Goal: Task Accomplishment & Management: Complete application form

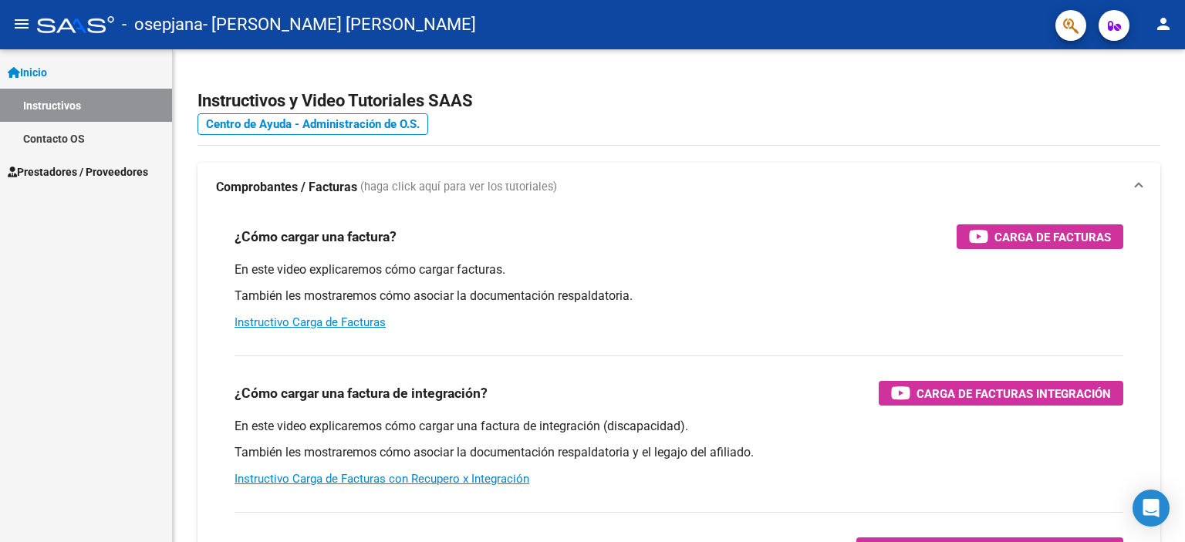
click at [19, 22] on mat-icon "menu" at bounding box center [21, 24] width 19 height 19
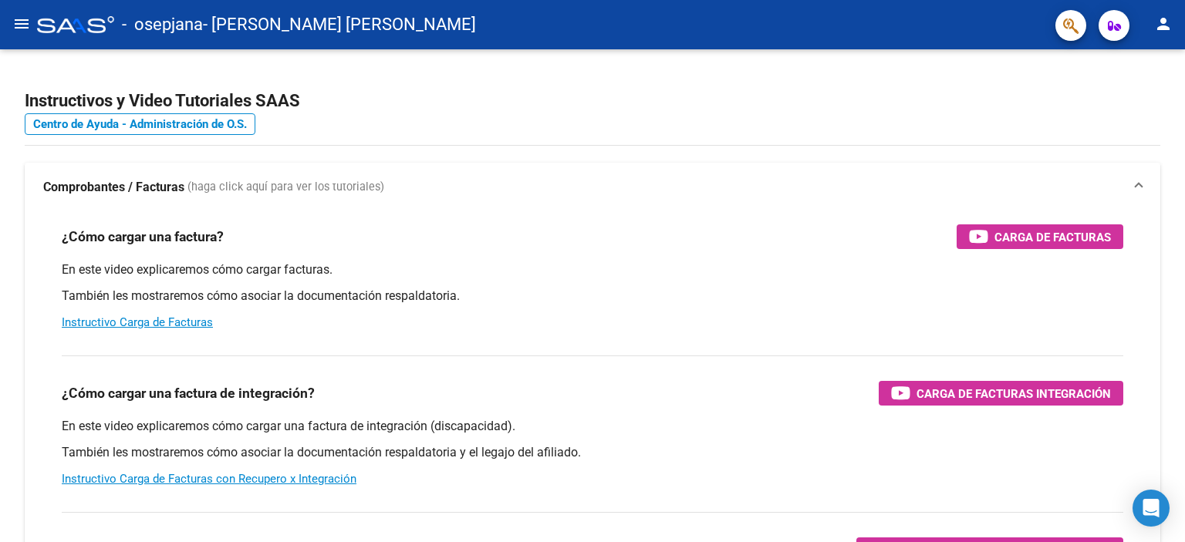
click at [13, 15] on mat-icon "menu" at bounding box center [21, 24] width 19 height 19
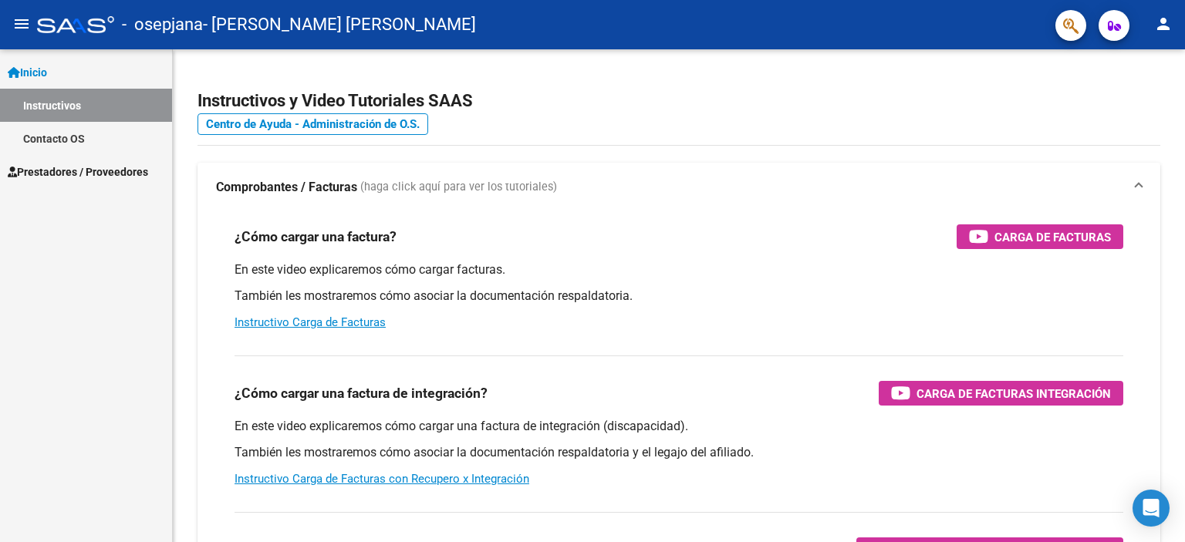
click at [148, 180] on link "Prestadores / Proveedores" at bounding box center [86, 171] width 172 height 33
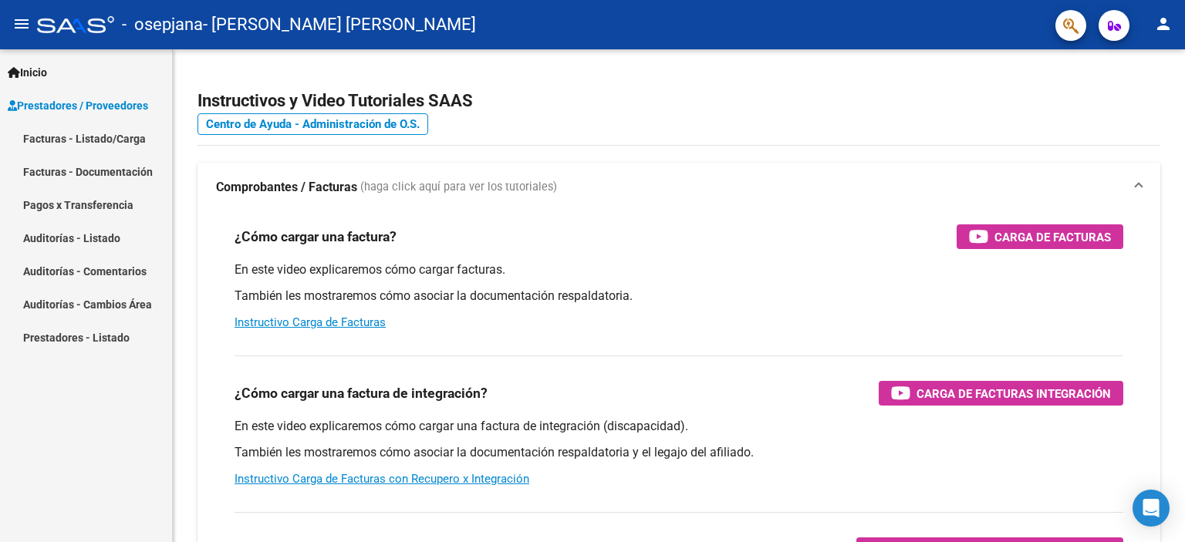
click at [142, 146] on link "Facturas - Listado/Carga" at bounding box center [86, 138] width 172 height 33
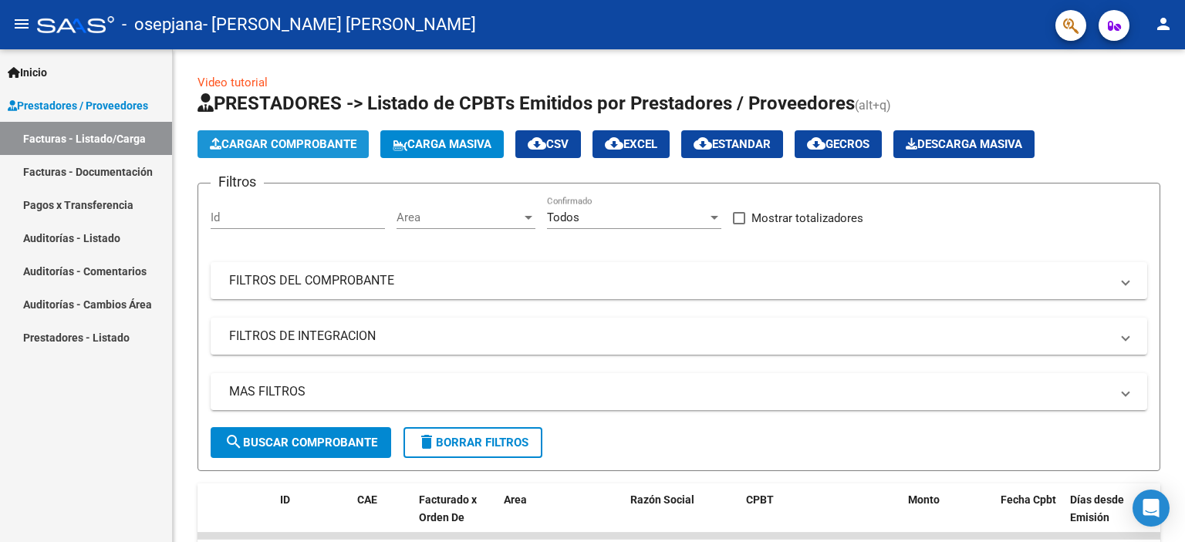
click at [325, 142] on span "Cargar Comprobante" at bounding box center [283, 144] width 147 height 14
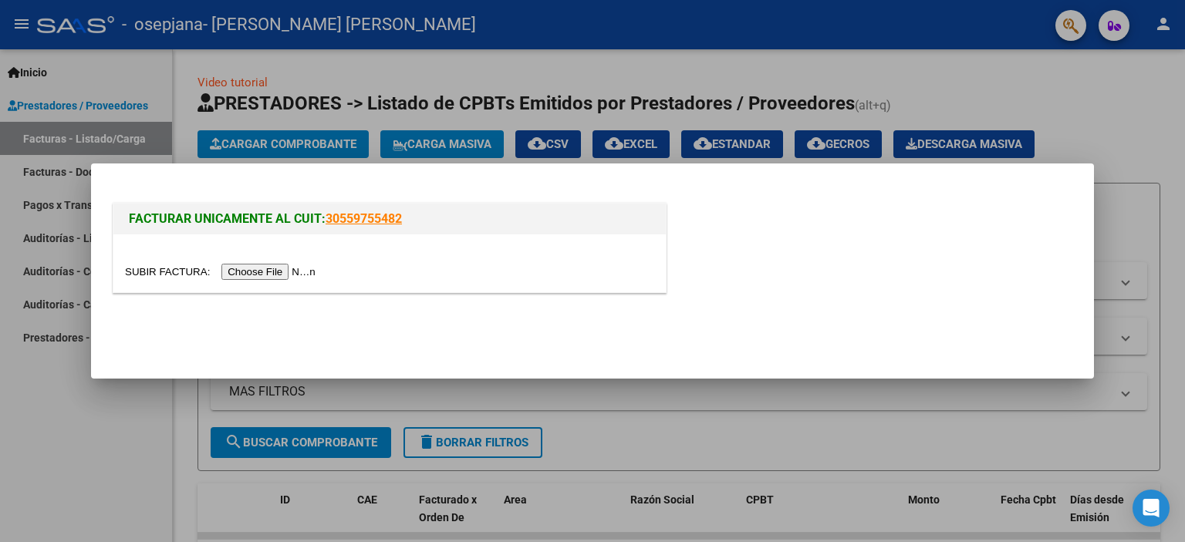
click at [272, 269] on input "file" at bounding box center [222, 272] width 195 height 16
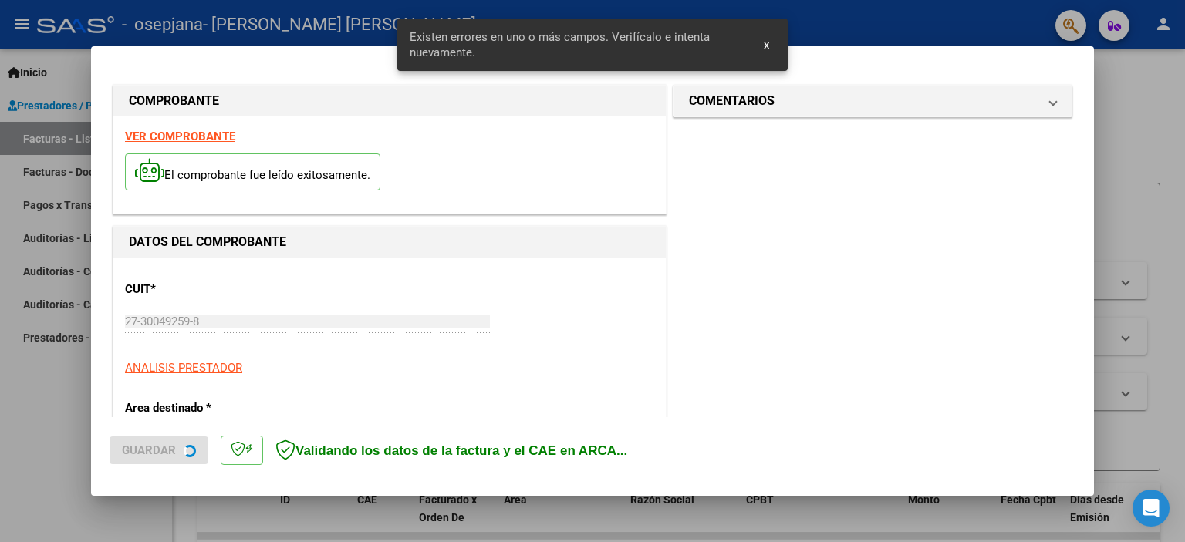
scroll to position [360, 0]
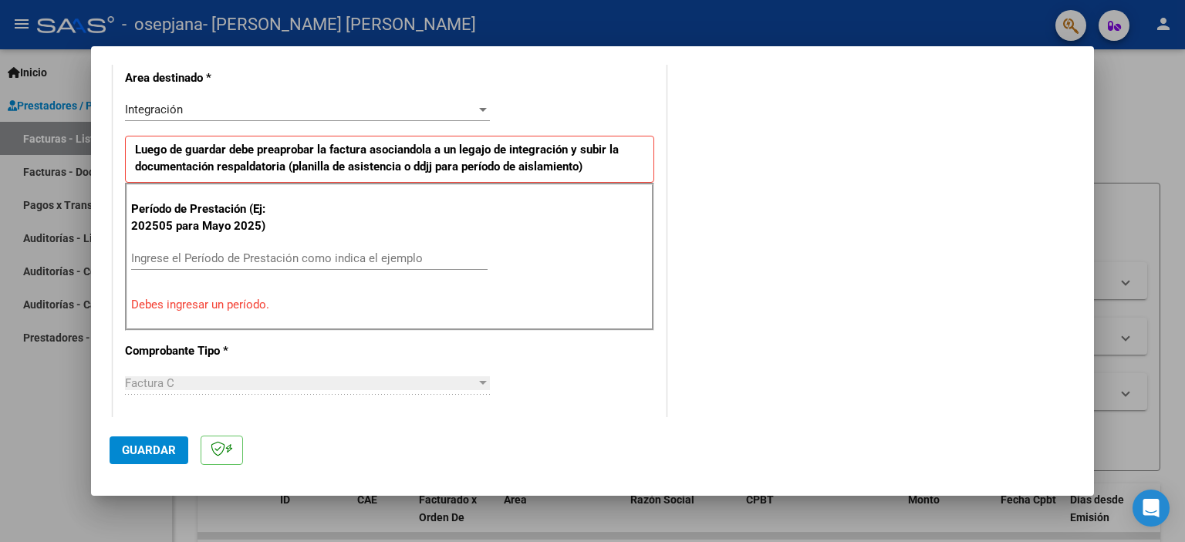
click at [258, 256] on input "Ingrese el Período de Prestación como indica el ejemplo" at bounding box center [309, 259] width 356 height 14
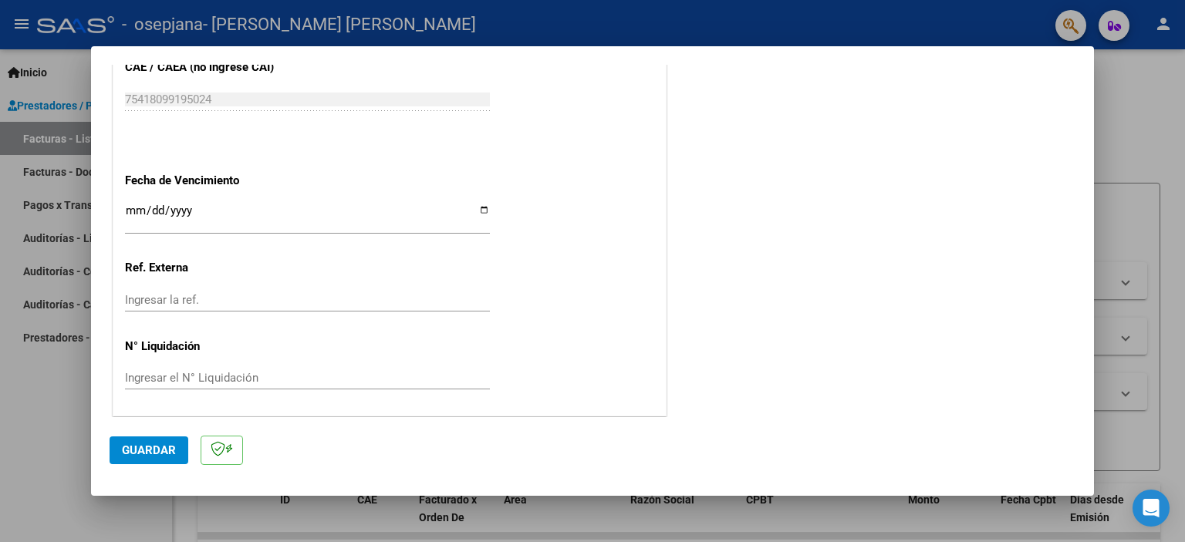
scroll to position [898, 0]
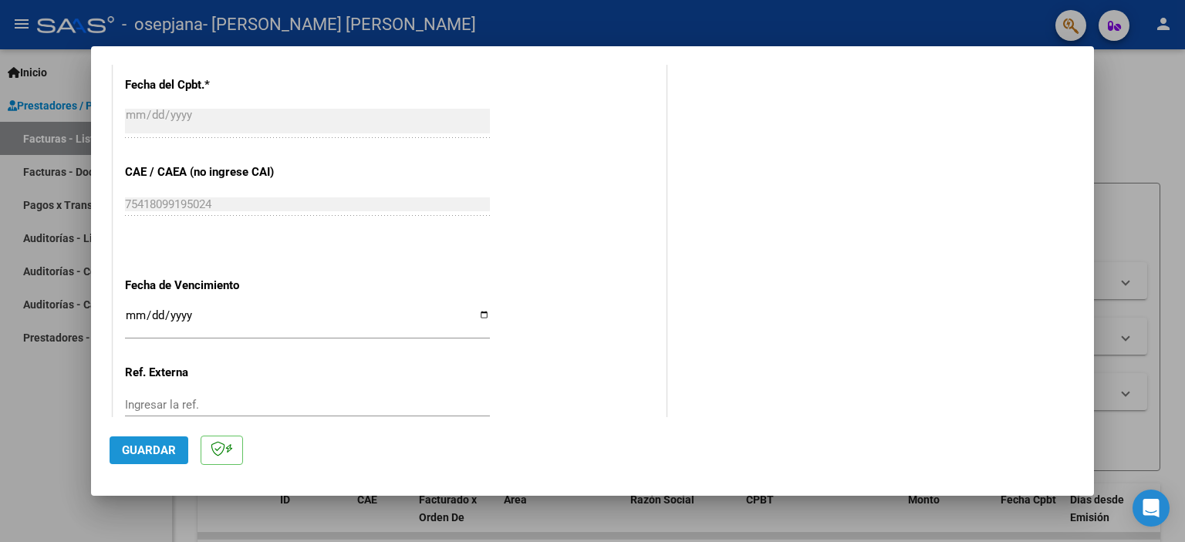
type input "202509"
click at [158, 439] on button "Guardar" at bounding box center [149, 451] width 79 height 28
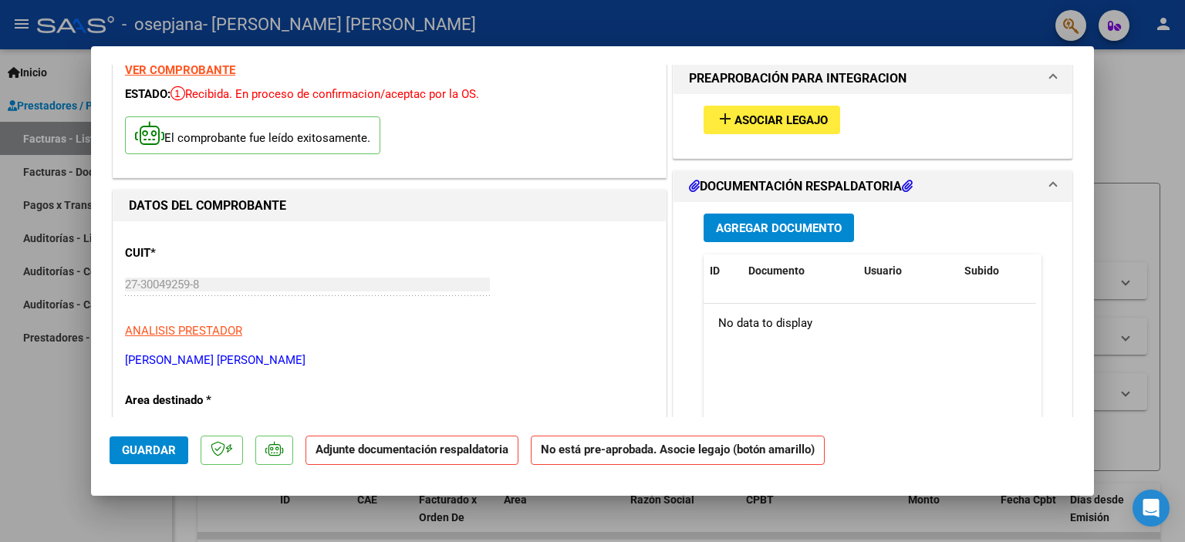
scroll to position [49, 0]
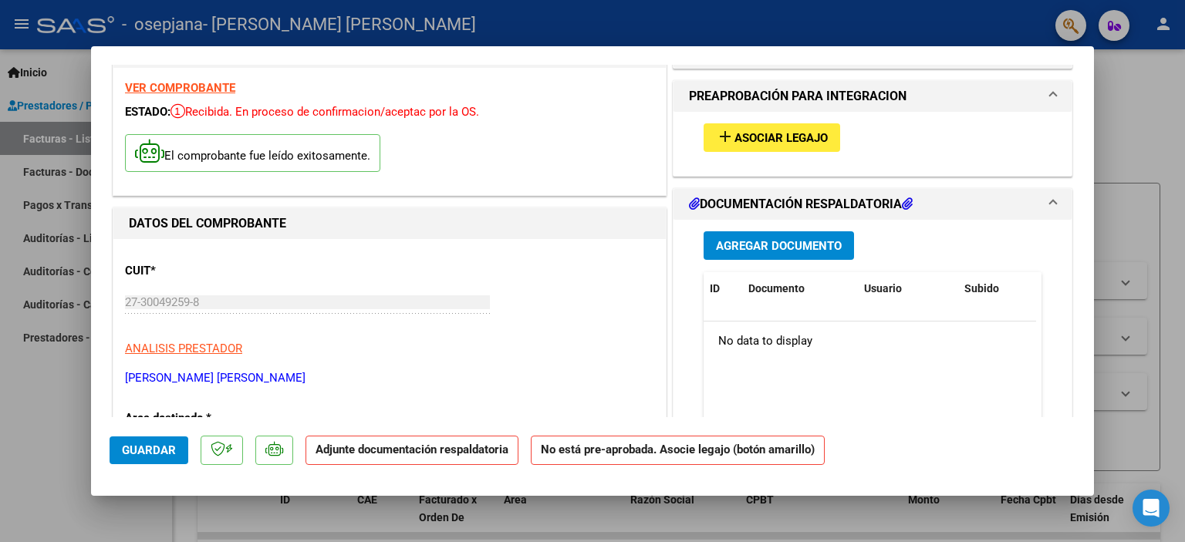
click at [798, 140] on span "Asociar Legajo" at bounding box center [780, 138] width 93 height 14
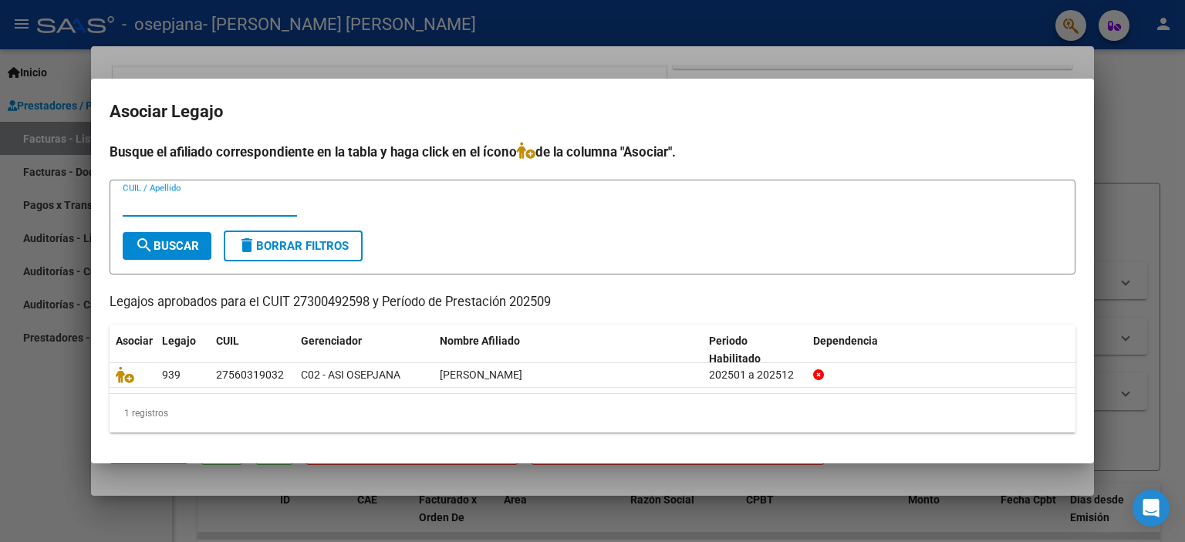
click at [123, 380] on icon at bounding box center [125, 374] width 19 height 17
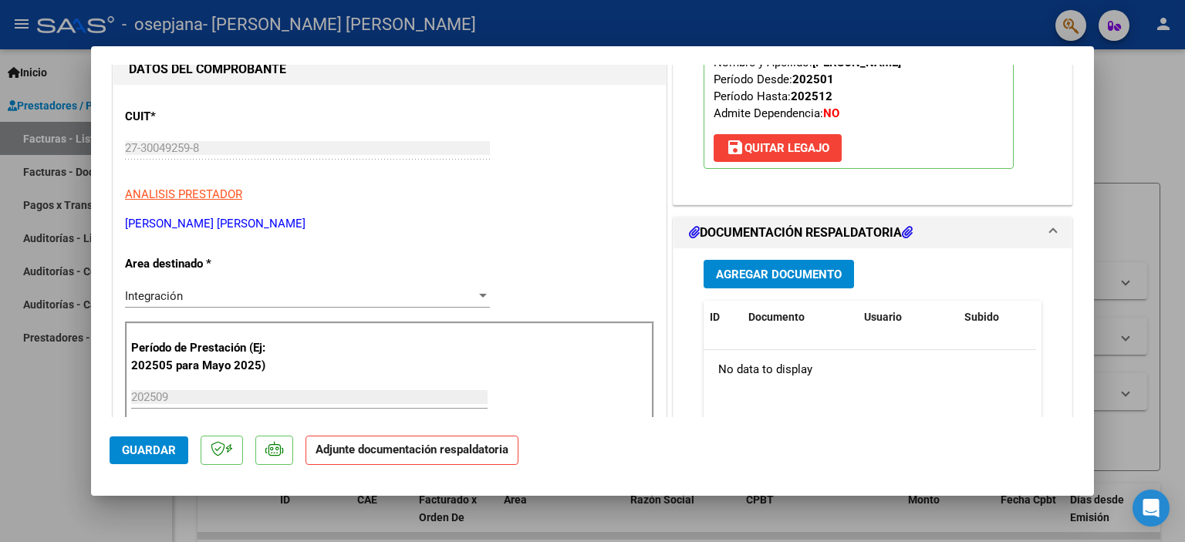
scroll to position [207, 0]
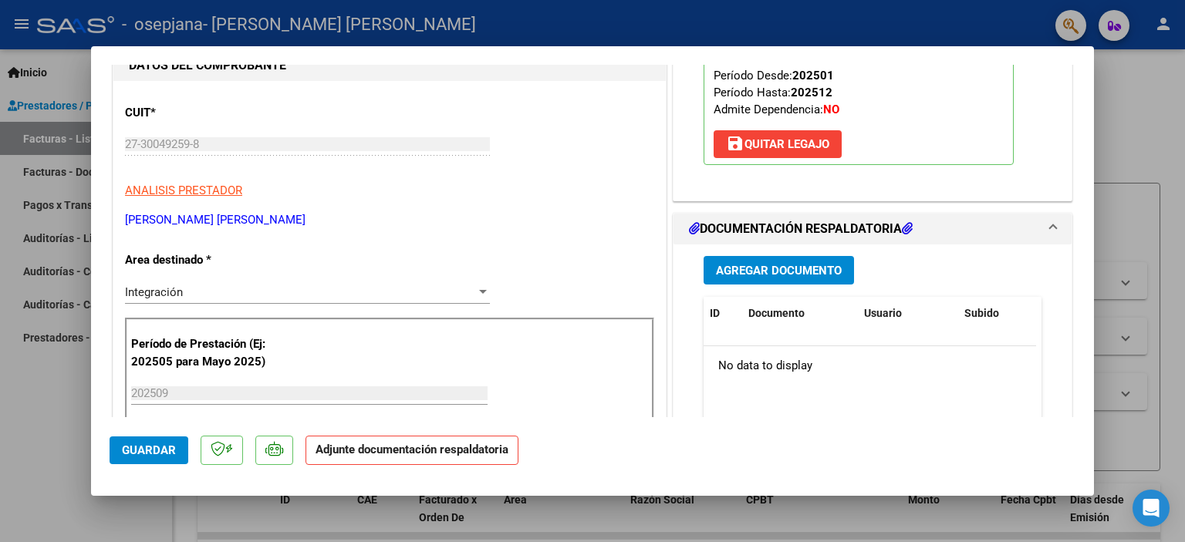
click at [819, 265] on span "Agregar Documento" at bounding box center [779, 271] width 126 height 14
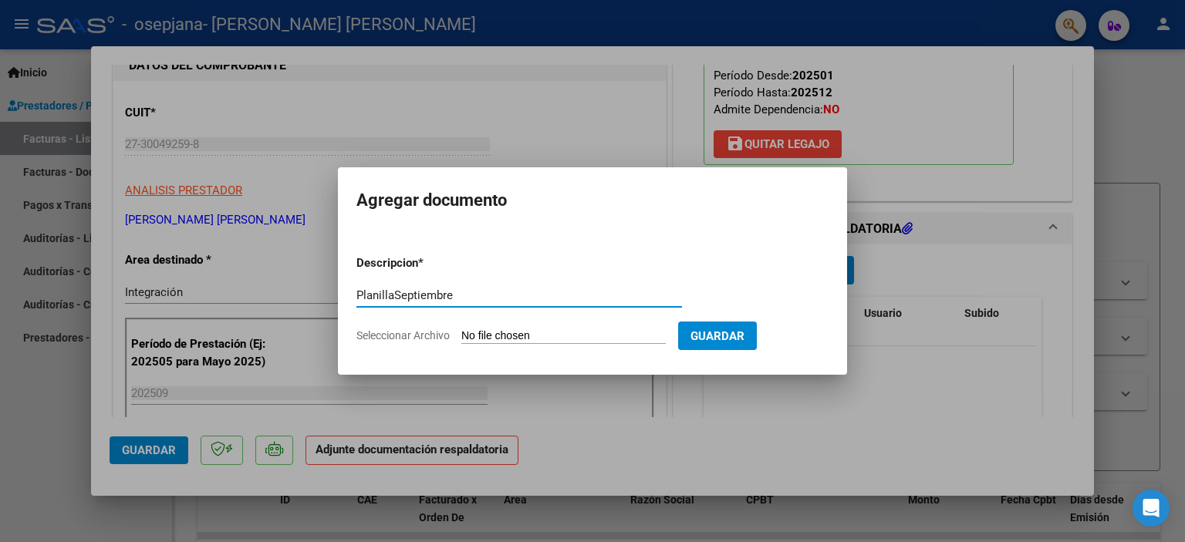
type input "PlanillaSeptiembre"
click at [624, 340] on input "Seleccionar Archivo" at bounding box center [563, 336] width 204 height 15
type input "C:\fakepath\PlanillaseptiembreJuliana.pdf"
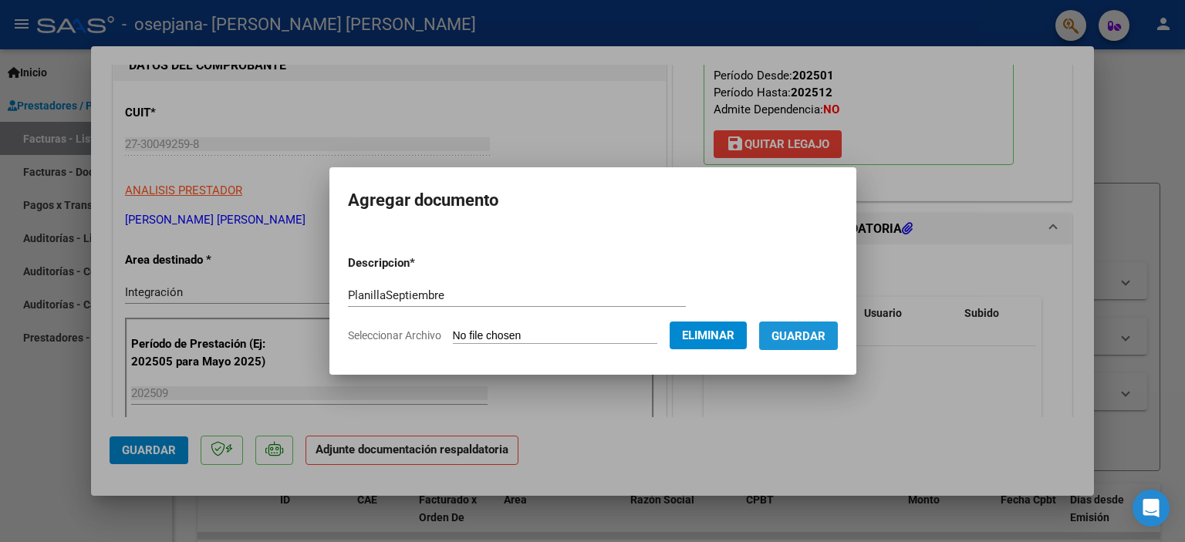
click at [838, 333] on button "Guardar" at bounding box center [798, 336] width 79 height 29
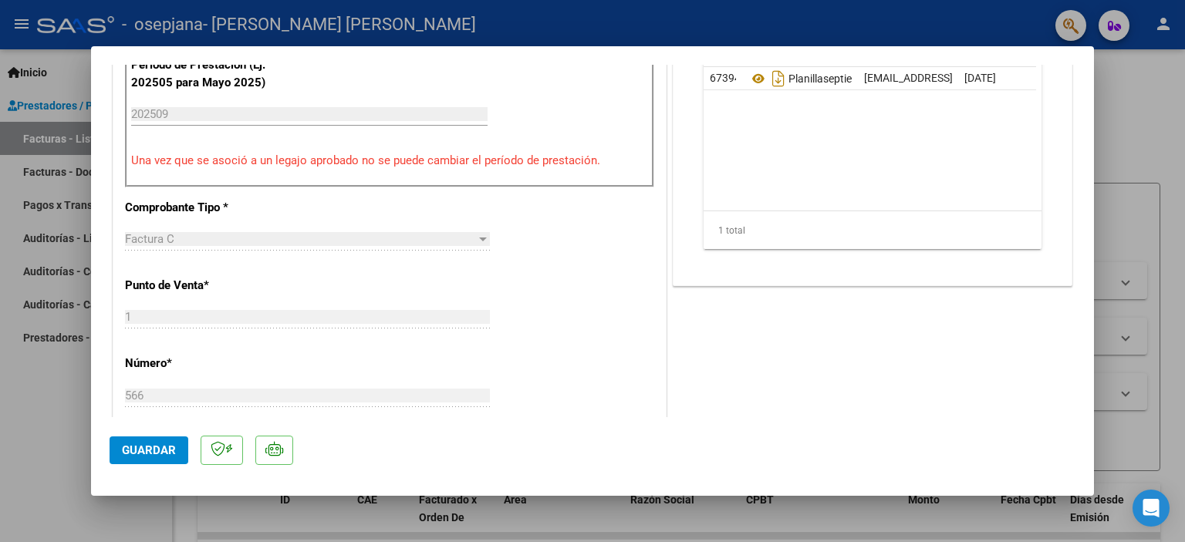
scroll to position [488, 0]
click at [164, 450] on span "Guardar" at bounding box center [149, 451] width 54 height 14
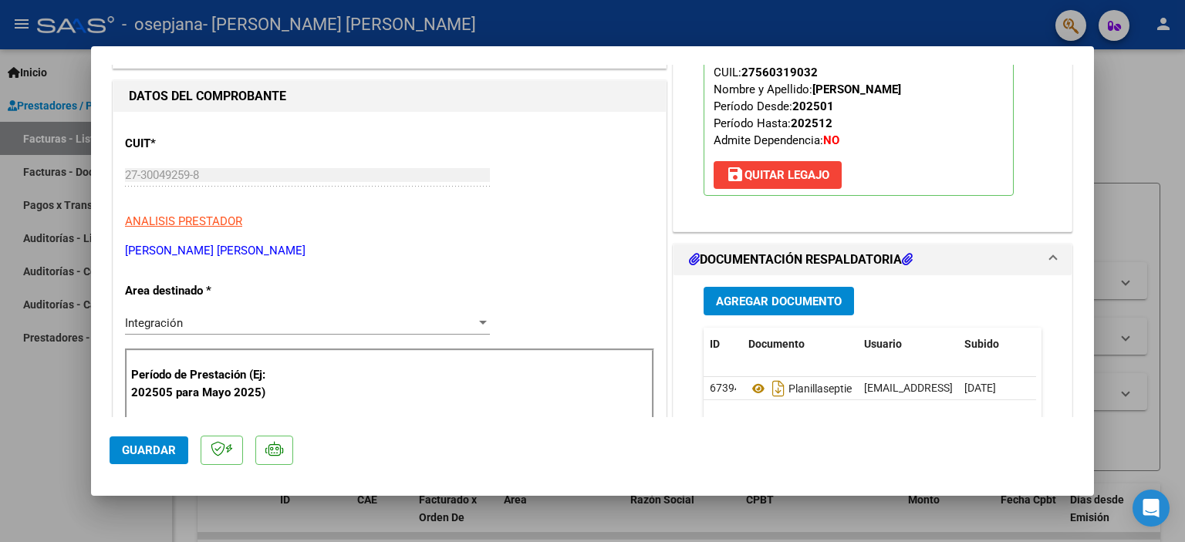
scroll to position [0, 0]
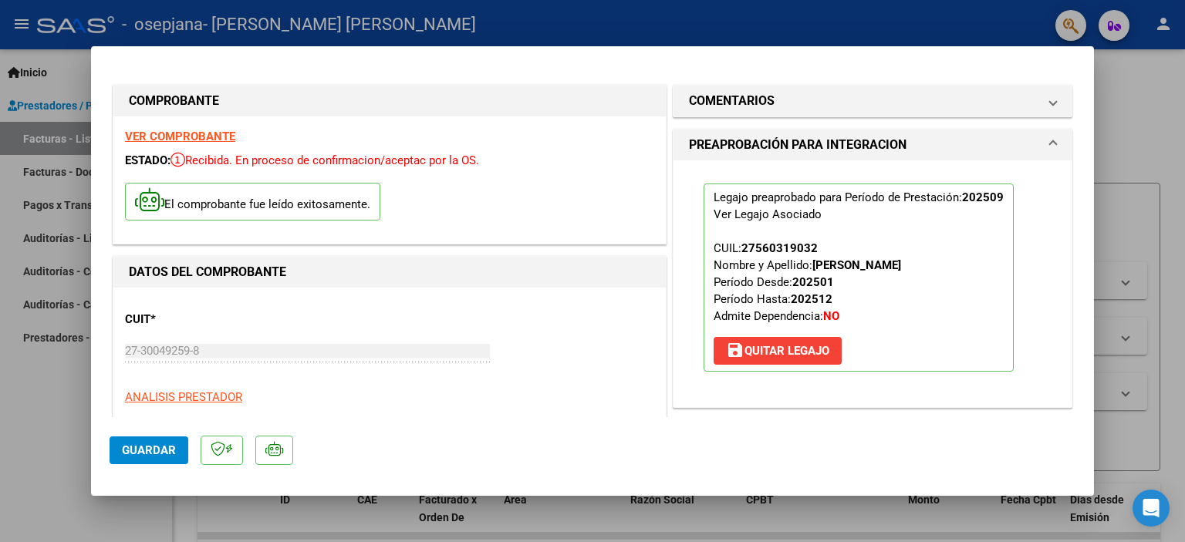
click at [1167, 231] on div at bounding box center [592, 271] width 1185 height 542
type input "$ 0,00"
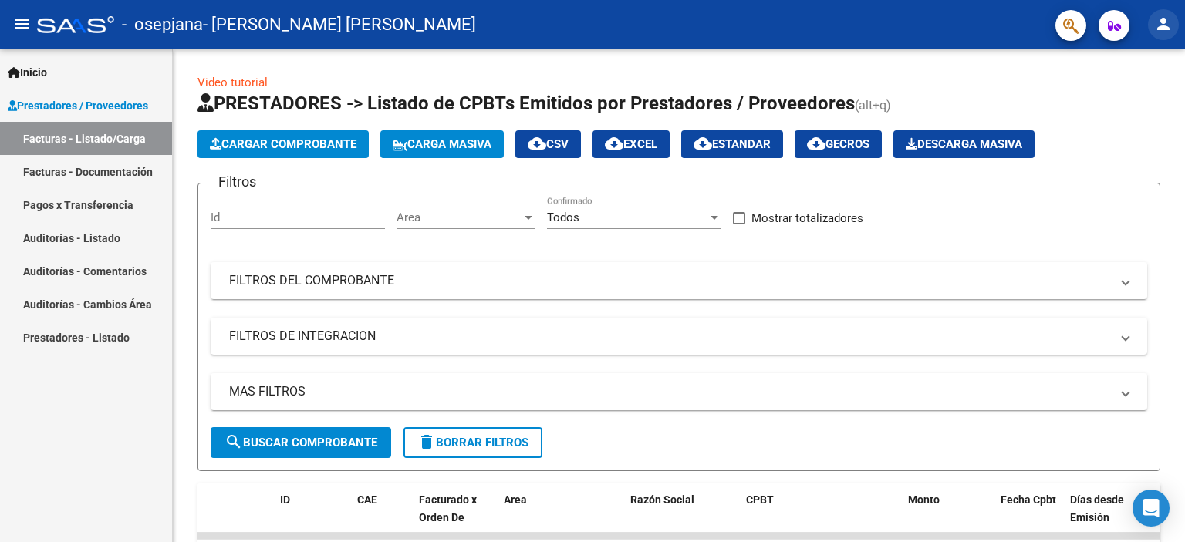
click at [1164, 18] on mat-icon "person" at bounding box center [1163, 24] width 19 height 19
click at [1141, 106] on button "exit_to_app Salir" at bounding box center [1132, 101] width 94 height 37
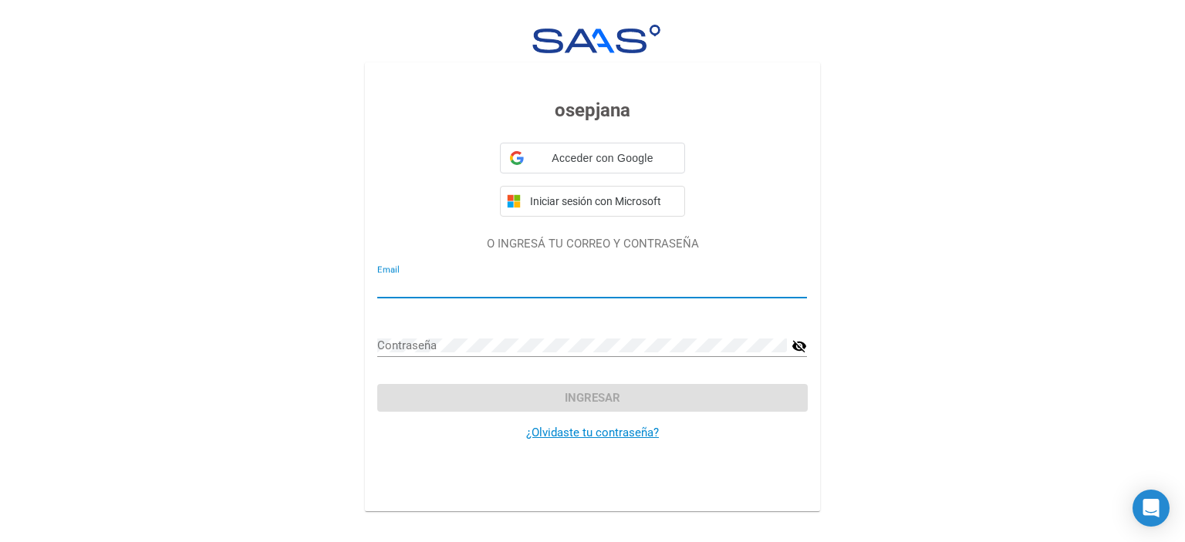
type input "[EMAIL_ADDRESS][DOMAIN_NAME]"
